Goal: Information Seeking & Learning: Learn about a topic

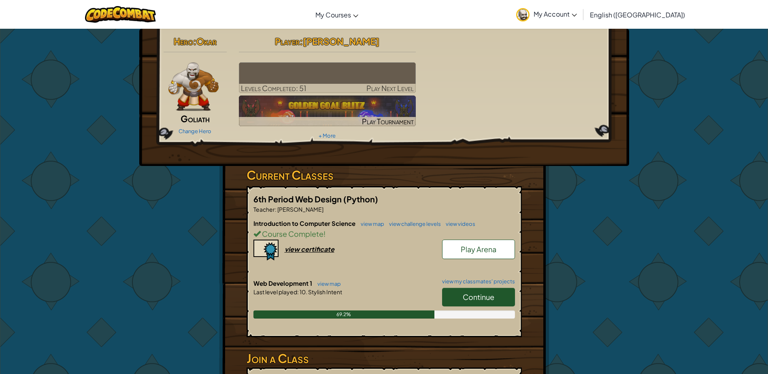
click at [479, 292] on span "Continue" at bounding box center [479, 296] width 32 height 9
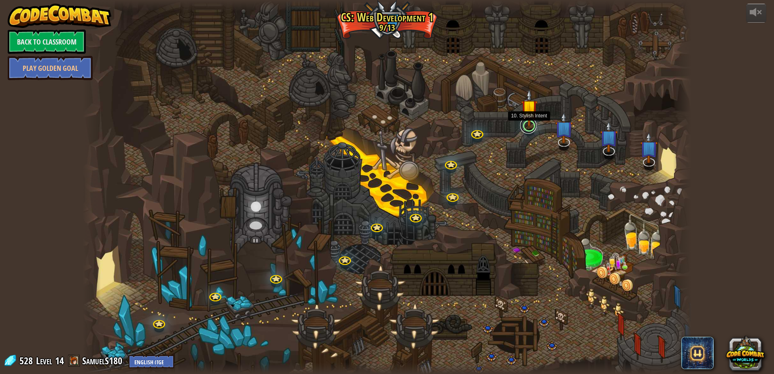
click at [526, 130] on link at bounding box center [528, 125] width 16 height 16
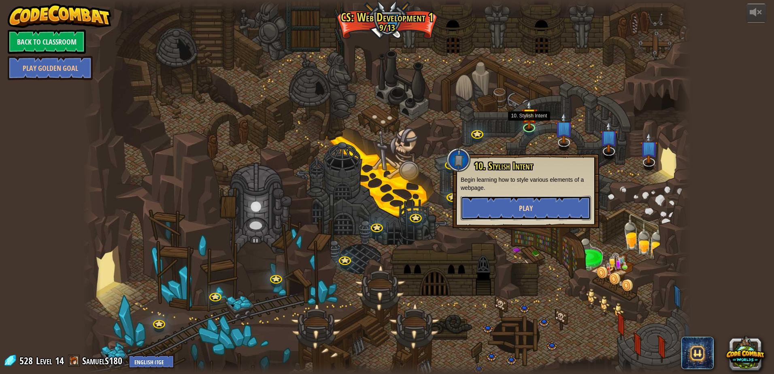
click at [505, 208] on button "Play" at bounding box center [526, 208] width 130 height 24
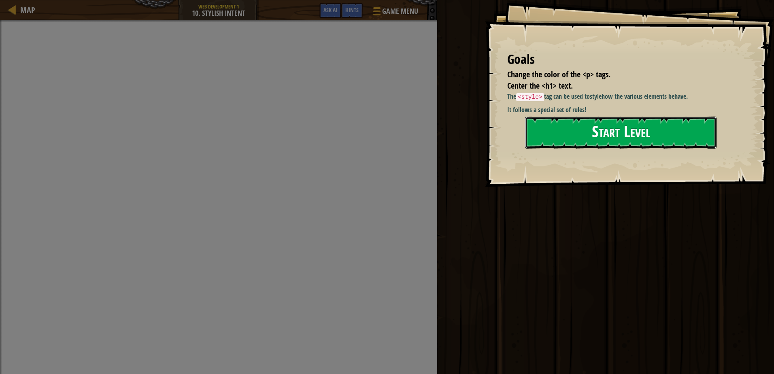
click at [602, 140] on button "Start Level" at bounding box center [620, 133] width 191 height 32
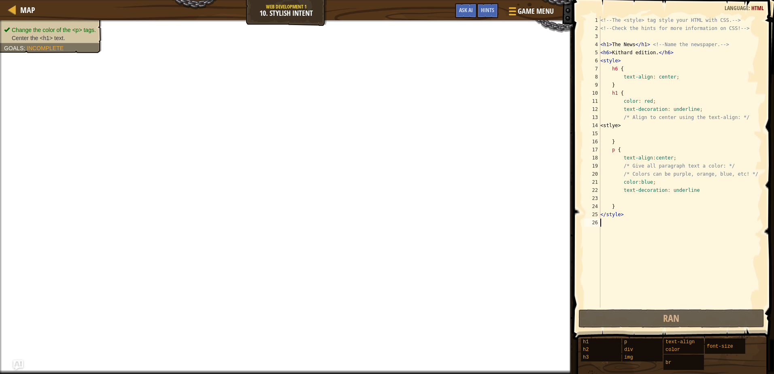
click at [671, 144] on div "<!-- The <style> tag style your HTML with CSS. --> <!-- Check the hints for mor…" at bounding box center [680, 170] width 163 height 308
click at [669, 167] on div "<!-- The <style> tag style your HTML with CSS. --> <!-- Check the hints for mor…" at bounding box center [680, 170] width 163 height 308
click at [669, 120] on div "<!-- The <style> tag style your HTML with CSS. --> <!-- Check the hints for mor…" at bounding box center [680, 170] width 163 height 308
click at [668, 127] on div "<!-- The <style> tag style your HTML with CSS. --> <!-- Check the hints for mor…" at bounding box center [680, 170] width 163 height 308
click at [617, 129] on div "<!-- The <style> tag style your HTML with CSS. --> <!-- Check the hints for mor…" at bounding box center [680, 170] width 163 height 308
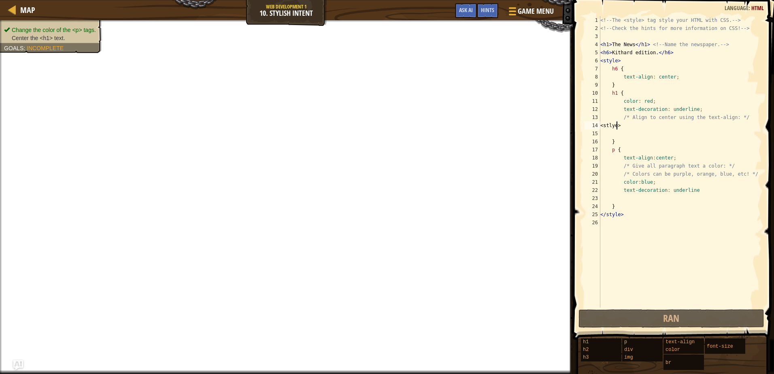
click at [629, 127] on div "<!-- The <style> tag style your HTML with CSS. --> <!-- Check the hints for mor…" at bounding box center [680, 170] width 163 height 308
click at [612, 121] on div "<!-- The <style> tag style your HTML with CSS. --> <!-- Check the hints for mor…" at bounding box center [680, 170] width 163 height 308
click at [619, 128] on div "<!-- The <style> tag style your HTML with CSS. --> <!-- Check the hints for mor…" at bounding box center [680, 170] width 163 height 308
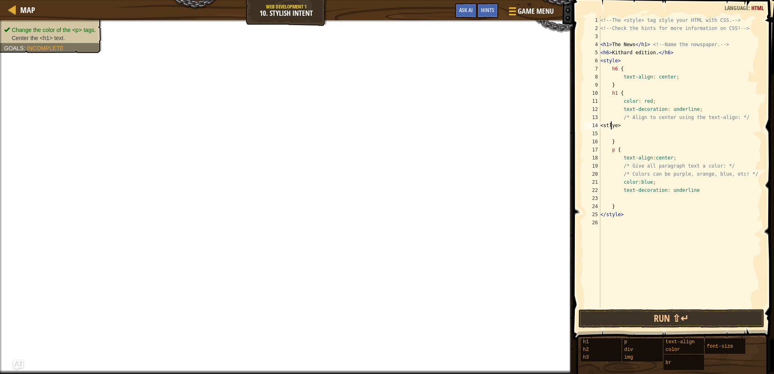
type textarea "<stlye>"
click at [645, 127] on div "<!-- The <style> tag style your HTML with CSS. --> <!-- Check the hints for mor…" at bounding box center [680, 170] width 163 height 308
click at [605, 125] on div "<!-- The <style> tag style your HTML with CSS. --> <!-- Check the hints for mor…" at bounding box center [680, 170] width 163 height 308
type textarea "</stlye>"
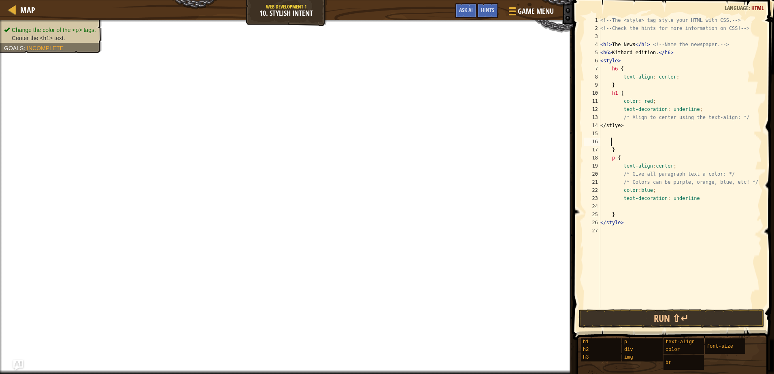
click at [629, 140] on div "<!-- The <style> tag style your HTML with CSS. --> <!-- Check the hints for mor…" at bounding box center [680, 170] width 163 height 308
click at [604, 130] on div "<!-- The <style> tag style your HTML with CSS. --> <!-- Check the hints for mor…" at bounding box center [680, 170] width 163 height 308
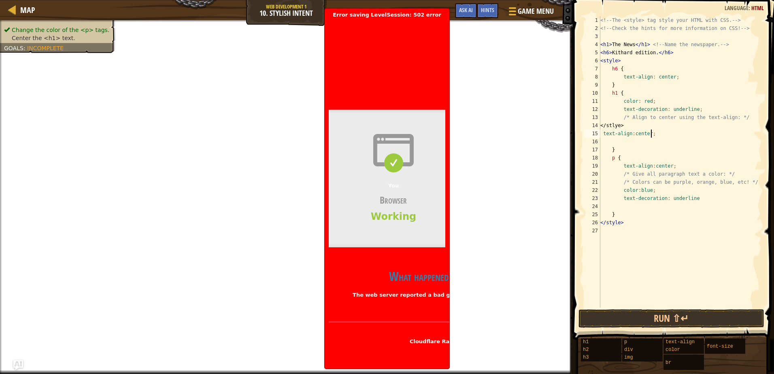
scroll to position [4, 4]
drag, startPoint x: 440, startPoint y: 55, endPoint x: 345, endPoint y: 112, distance: 110.5
click at [345, 112] on div "Bad gateway Error code 502 Visit [DOMAIN_NAME] for more information. [DATE] 19:…" at bounding box center [387, 191] width 117 height 347
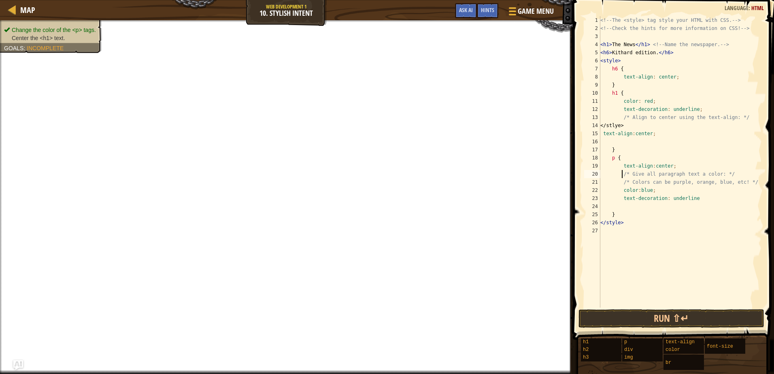
click at [623, 178] on div "<!-- The <style> tag style your HTML with CSS. --> <!-- Check the hints for mor…" at bounding box center [680, 170] width 163 height 308
click at [709, 134] on div "<!-- The <style> tag style your HTML with CSS. --> <!-- Check the hints for mor…" at bounding box center [680, 170] width 163 height 308
click at [643, 151] on div "<!-- The <style> tag style your HTML with CSS. --> <!-- Check the hints for mor…" at bounding box center [680, 170] width 163 height 308
click at [640, 157] on div "<!-- The <style> tag style your HTML with CSS. --> <!-- Check the hints for mor…" at bounding box center [680, 170] width 163 height 308
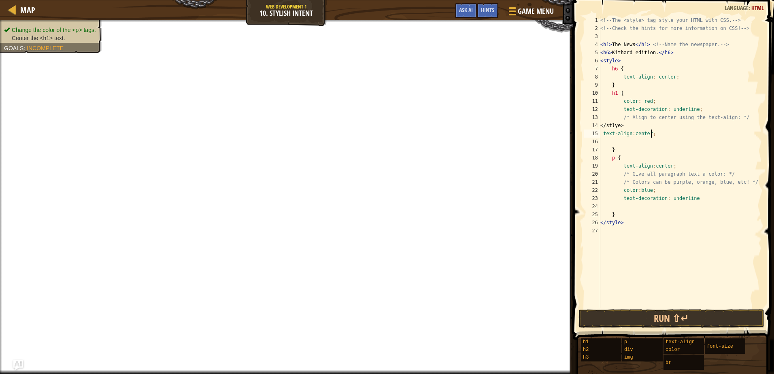
click at [662, 136] on div "<!-- The <style> tag style your HTML with CSS. --> <!-- Check the hints for mor…" at bounding box center [680, 170] width 163 height 308
drag, startPoint x: 647, startPoint y: 131, endPoint x: 591, endPoint y: 123, distance: 56.4
click at [591, 123] on div "text-align:center; 1 2 3 4 5 6 7 8 9 10 11 12 13 14 15 16 17 18 19 20 21 22 23 …" at bounding box center [672, 161] width 179 height 291
click at [633, 129] on div "<!-- The <style> tag style your HTML with CSS. --> <!-- Check the hints for mor…" at bounding box center [680, 170] width 163 height 308
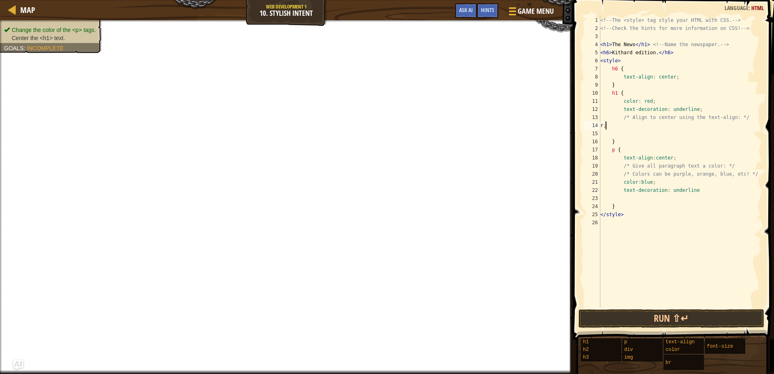
type textarea "r"
click at [657, 109] on div "<!-- The <style> tag style your HTML with CSS. --> <!-- Check the hints for mor…" at bounding box center [680, 170] width 163 height 308
click at [710, 72] on div "<!-- The <style> tag style your HTML with CSS. --> <!-- Check the hints for mor…" at bounding box center [680, 170] width 163 height 308
click at [636, 152] on div "<!-- The <style> tag style your HTML with CSS. --> <!-- Check the hints for mor…" at bounding box center [680, 170] width 163 height 308
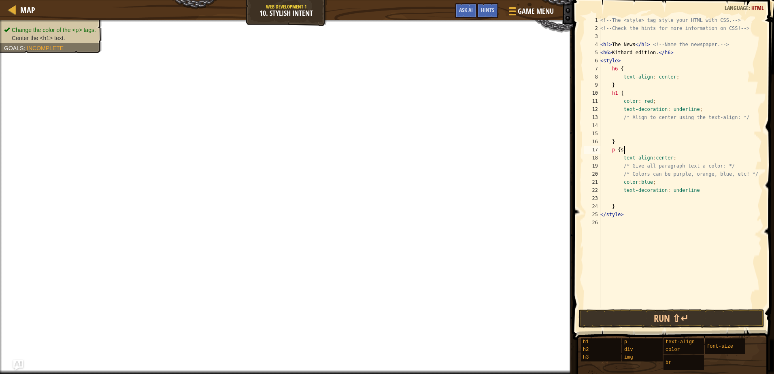
type textarea "p {"
type textarea "s"
click at [645, 311] on button "Run ⇧↵" at bounding box center [672, 318] width 186 height 19
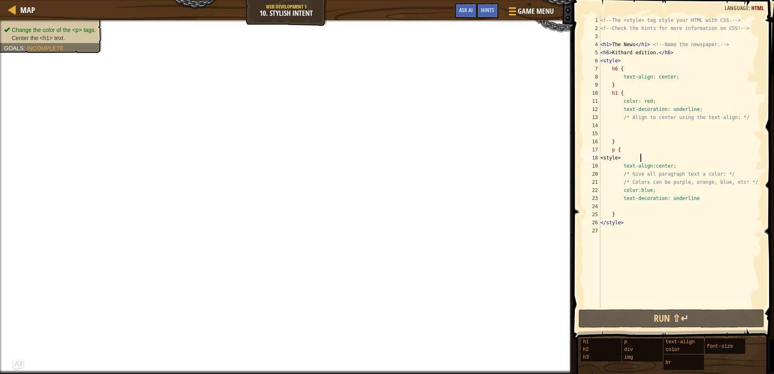
click at [647, 216] on div "<!-- The <style> tag style your HTML with CSS. --> <!-- Check the hints for mor…" at bounding box center [680, 170] width 163 height 308
click at [625, 156] on div "<!-- The <style> tag style your HTML with CSS. --> <!-- Check the hints for mor…" at bounding box center [680, 170] width 163 height 308
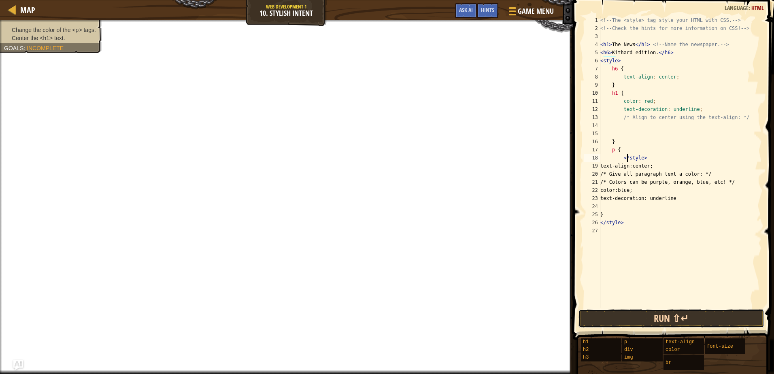
click at [708, 324] on button "Run ⇧↵" at bounding box center [672, 318] width 186 height 19
click at [641, 74] on div "<!-- The <style> tag style your HTML with CSS. --> <!-- Check the hints for mor…" at bounding box center [680, 170] width 163 height 308
type textarea "text-align: center;"
click at [640, 230] on div "<!-- The <style> tag style your HTML with CSS. --> <!-- Check the hints for mor…" at bounding box center [680, 170] width 163 height 308
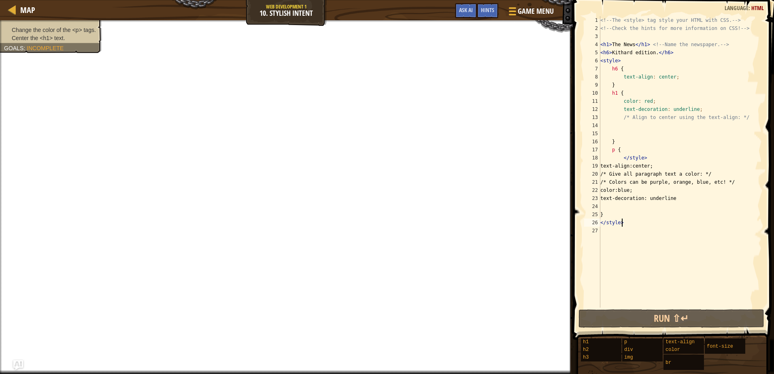
click at [644, 222] on div "<!-- The <style> tag style your HTML with CSS. --> <!-- Check the hints for mor…" at bounding box center [680, 170] width 163 height 308
type textarea "</style>"
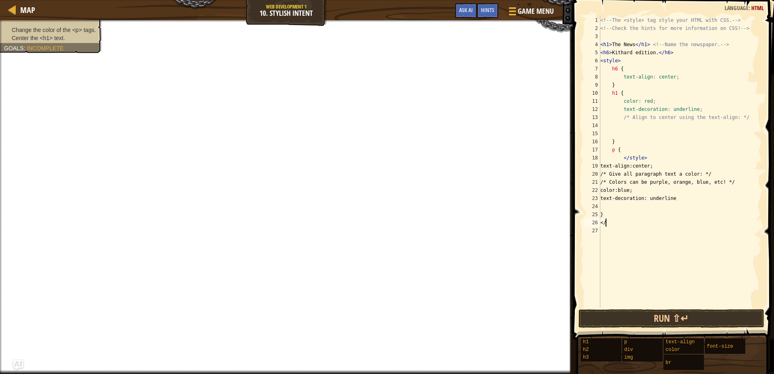
type textarea "<"
type textarea "s"
type textarea "</style>"
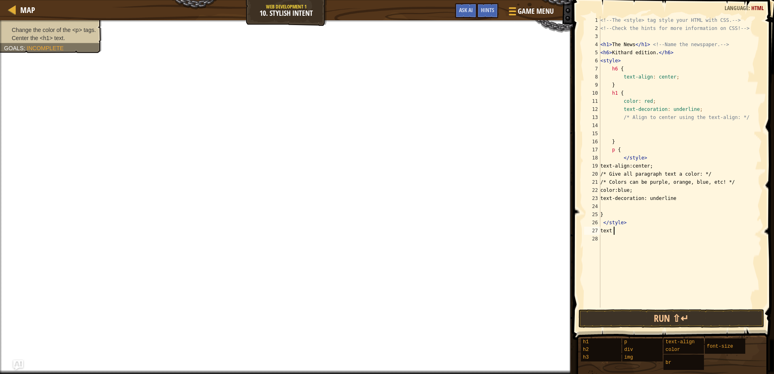
scroll to position [4, 0]
type textarea "t"
type textarea "<"
click at [620, 149] on div "<!-- The <style> tag style your HTML with CSS. --> <!-- Check the hints for mor…" at bounding box center [680, 170] width 163 height 308
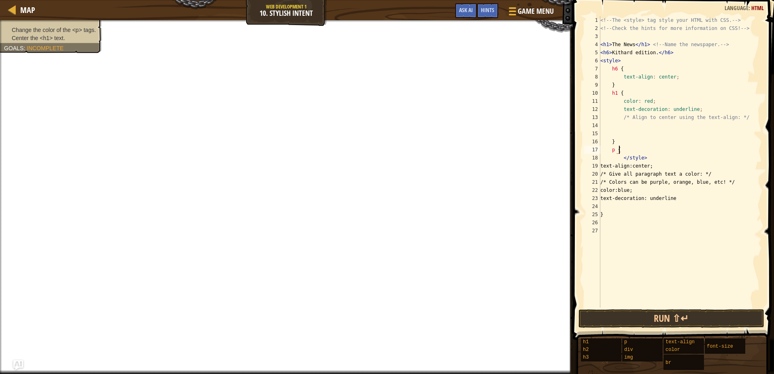
type textarea "p"
type textarea "}"
